Goal: Navigation & Orientation: Find specific page/section

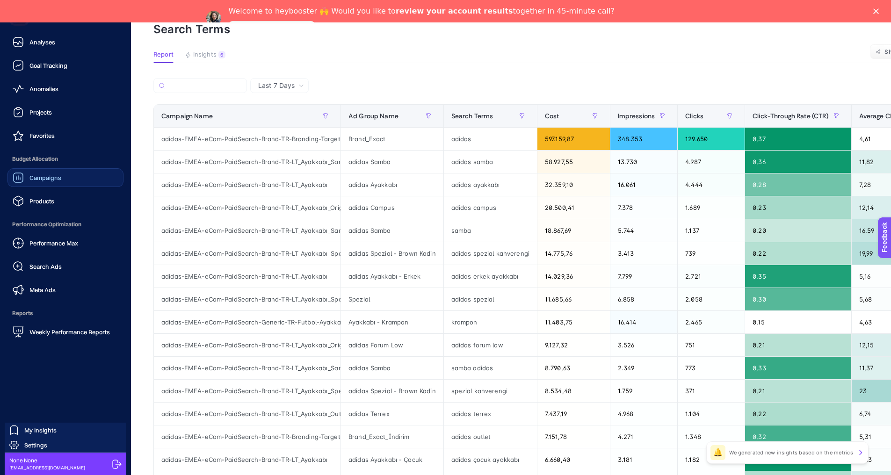
scroll to position [68, 0]
click at [46, 196] on div "Products" at bounding box center [34, 200] width 42 height 11
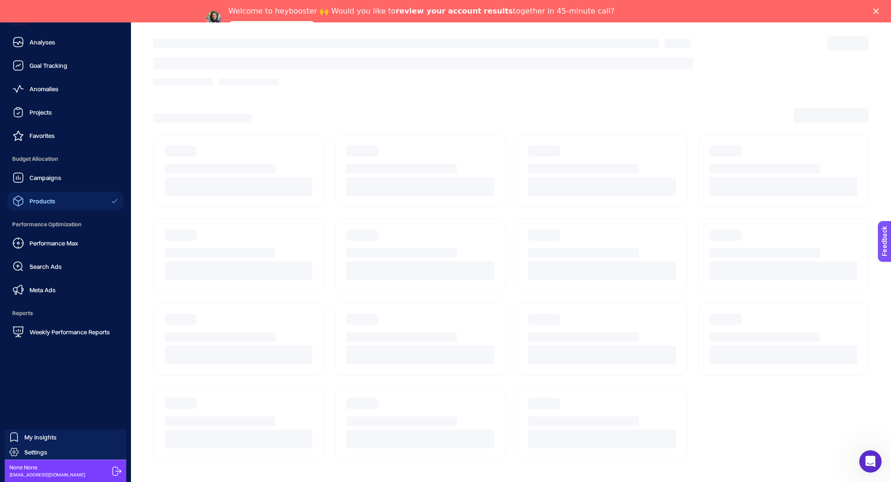
click at [44, 102] on ul "Analyses Goal Tracking Anomalies Projects Favorites Budget Allocation Campaigns…" at bounding box center [65, 187] width 116 height 309
drag, startPoint x: 49, startPoint y: 111, endPoint x: 55, endPoint y: 117, distance: 7.9
click at [50, 111] on span "Projects" at bounding box center [40, 111] width 22 height 7
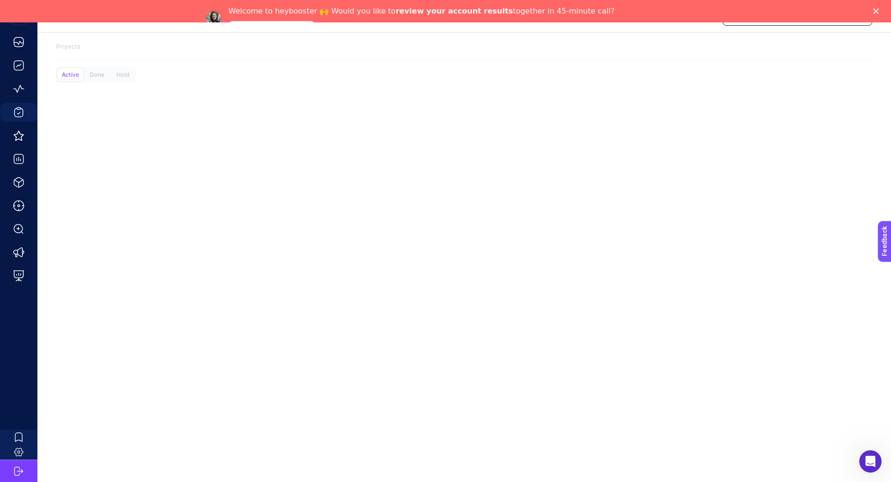
scroll to position [22, 0]
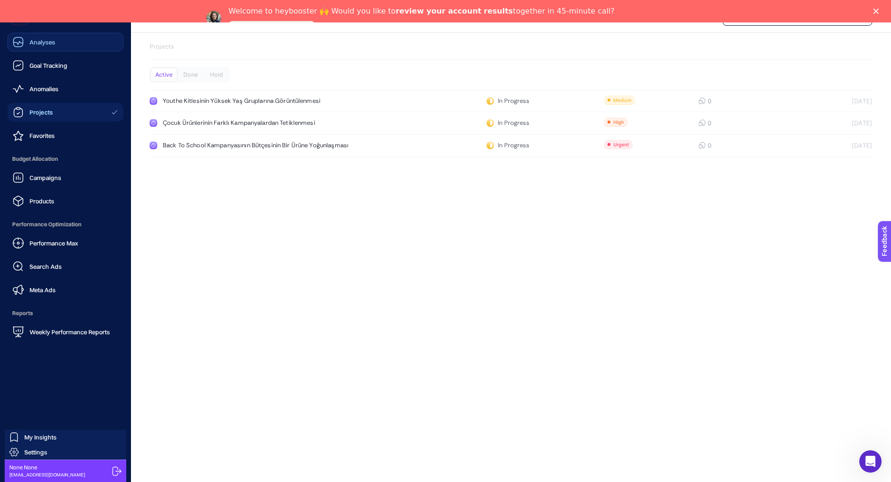
click at [39, 36] on link "Analyses" at bounding box center [65, 42] width 116 height 19
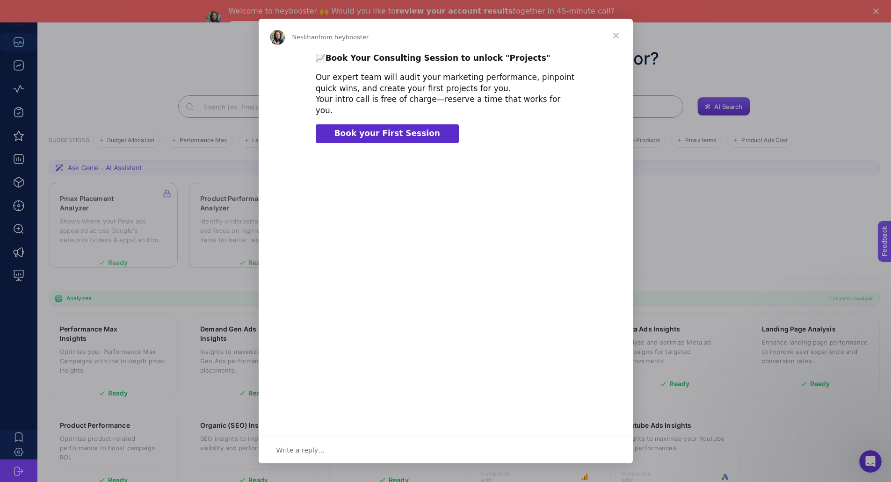
click at [612, 35] on span "Close" at bounding box center [616, 36] width 34 height 34
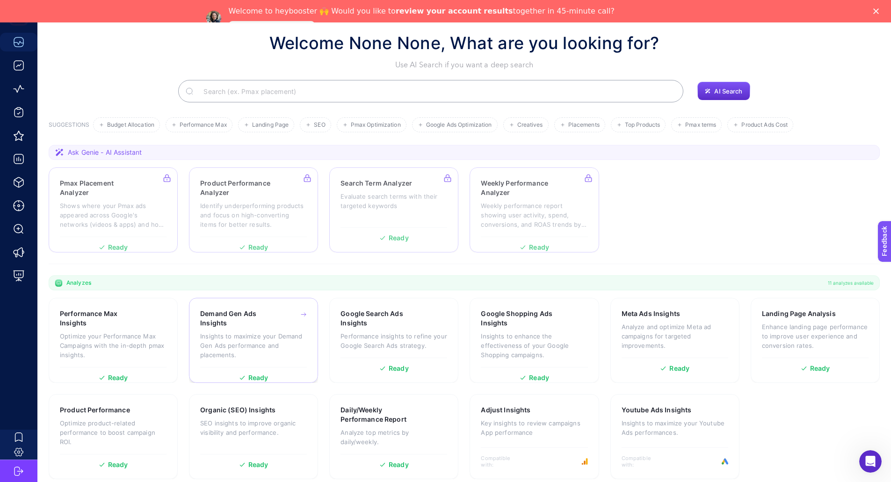
scroll to position [46, 0]
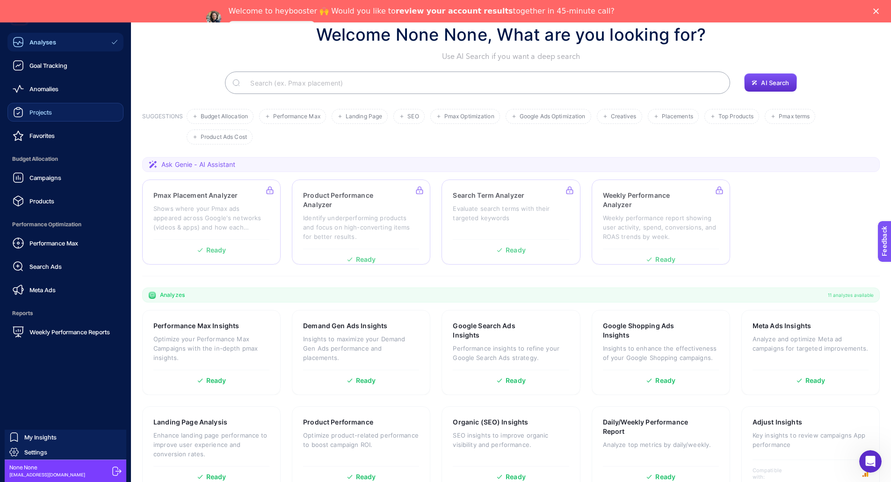
click at [57, 112] on link "Projects" at bounding box center [65, 112] width 116 height 19
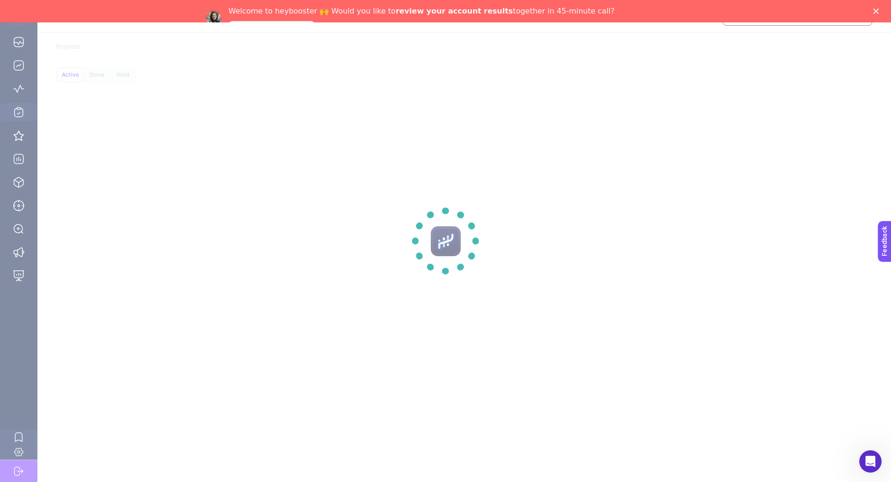
scroll to position [22, 0]
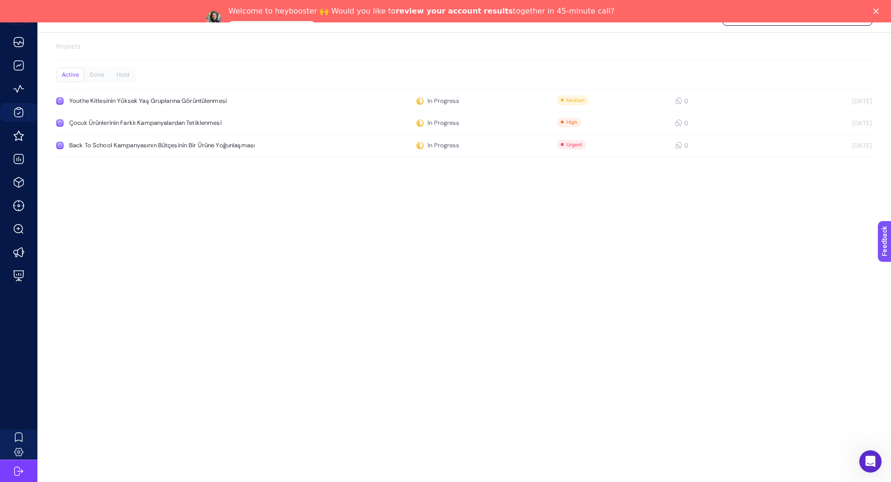
click at [457, 303] on div "adidas Turkiye Projects Active Done Hold Youthe Kitlesinin Yüksek Yaş Grupların…" at bounding box center [445, 241] width 891 height 482
